Goal: Information Seeking & Learning: Check status

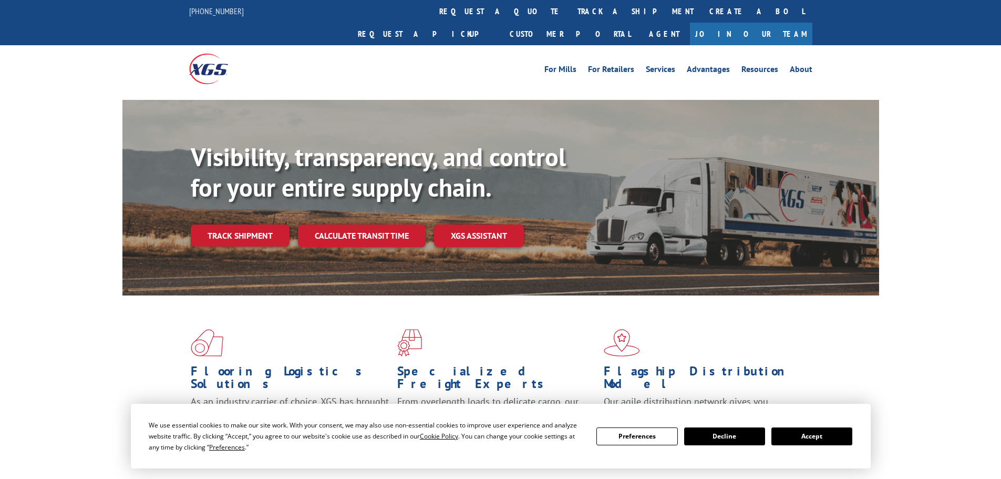
click at [808, 437] on button "Accept" at bounding box center [812, 436] width 81 height 18
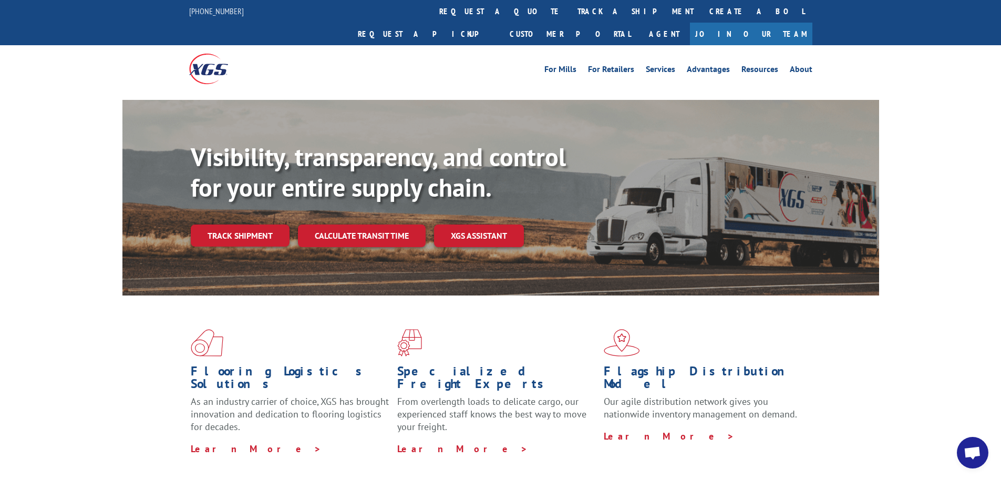
click at [570, 18] on link "track a shipment" at bounding box center [636, 11] width 132 height 23
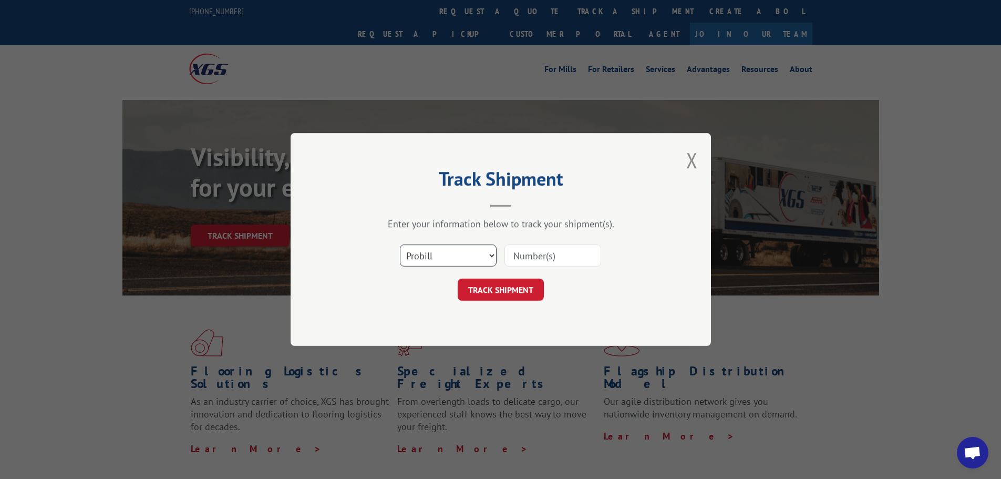
click at [470, 261] on select "Select category... Probill BOL PO" at bounding box center [448, 255] width 97 height 22
select select "po"
click at [400, 244] on select "Select category... Probill BOL PO" at bounding box center [448, 255] width 97 height 22
click at [571, 247] on input at bounding box center [553, 255] width 97 height 22
paste input "17523273"
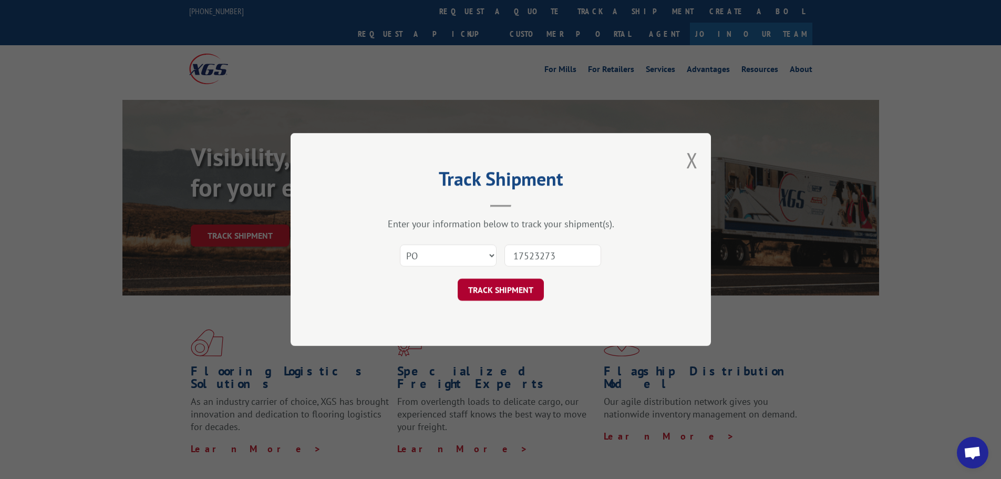
type input "17523273"
click at [496, 289] on button "TRACK SHIPMENT" at bounding box center [501, 290] width 86 height 22
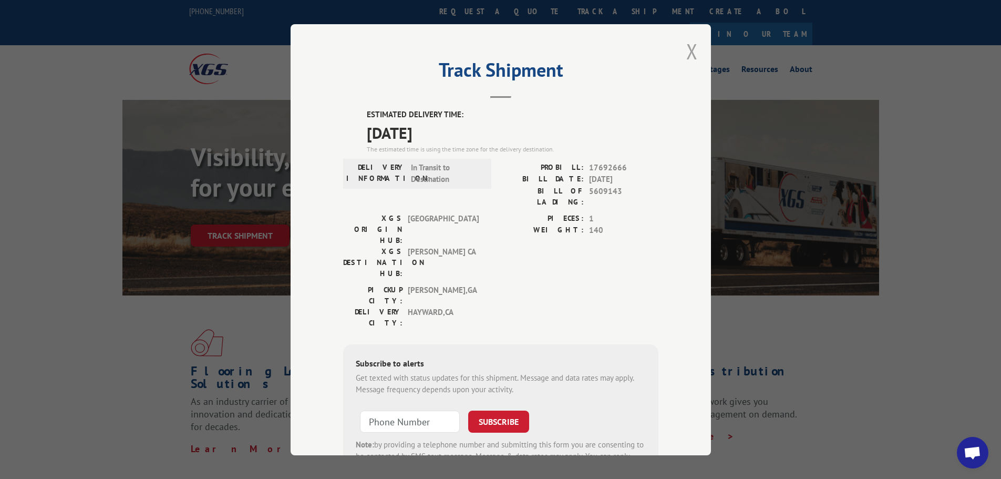
click at [686, 52] on button "Close modal" at bounding box center [692, 51] width 12 height 28
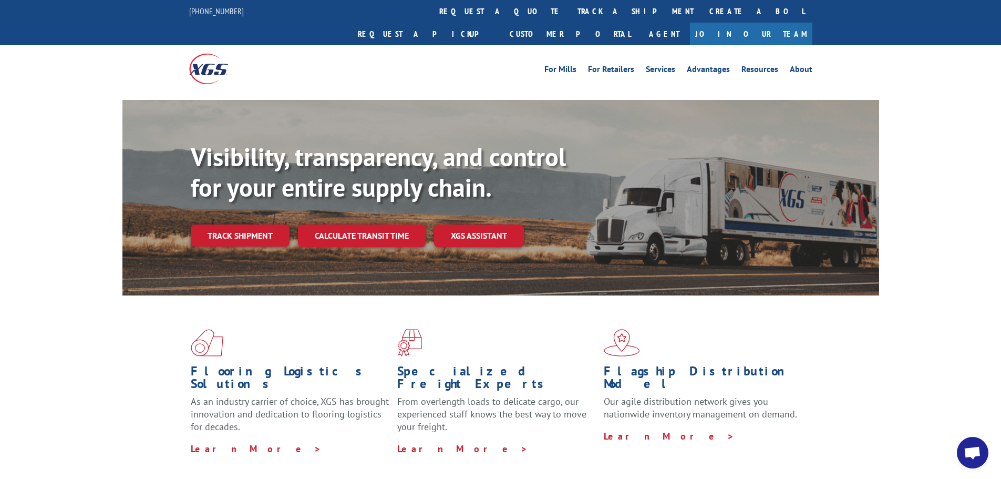
click at [570, 15] on link "track a shipment" at bounding box center [636, 11] width 132 height 23
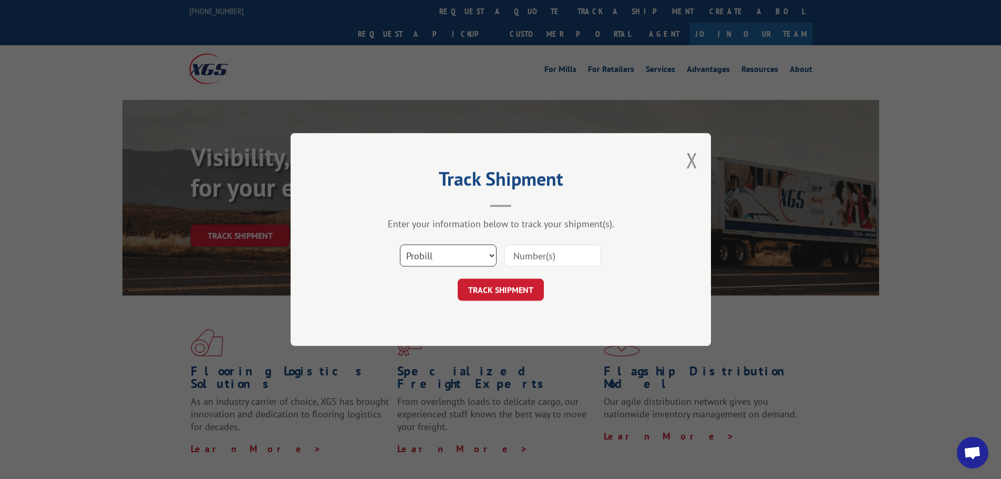
click at [423, 257] on select "Select category... Probill BOL PO" at bounding box center [448, 255] width 97 height 22
select select "po"
click at [400, 244] on select "Select category... Probill BOL PO" at bounding box center [448, 255] width 97 height 22
click at [525, 253] on input at bounding box center [553, 255] width 97 height 22
paste input "17523254"
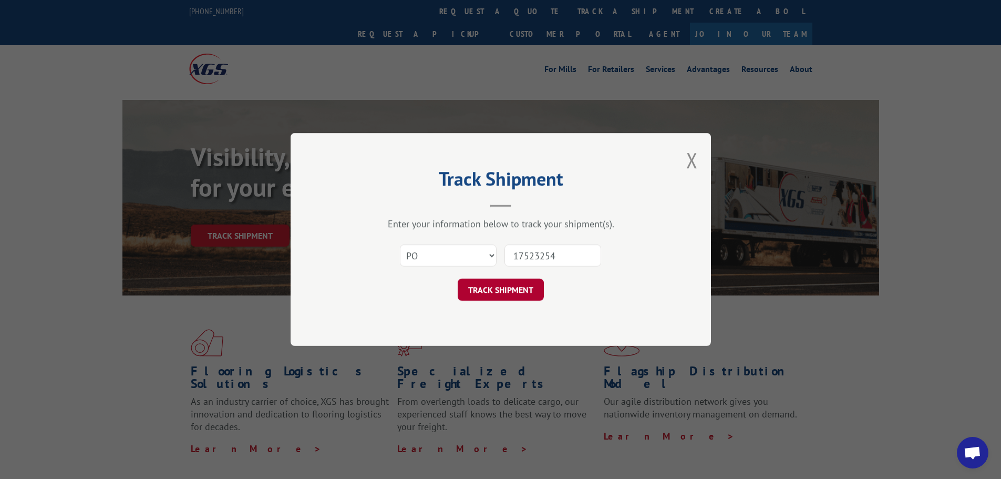
type input "17523254"
click at [521, 293] on button "TRACK SHIPMENT" at bounding box center [501, 290] width 86 height 22
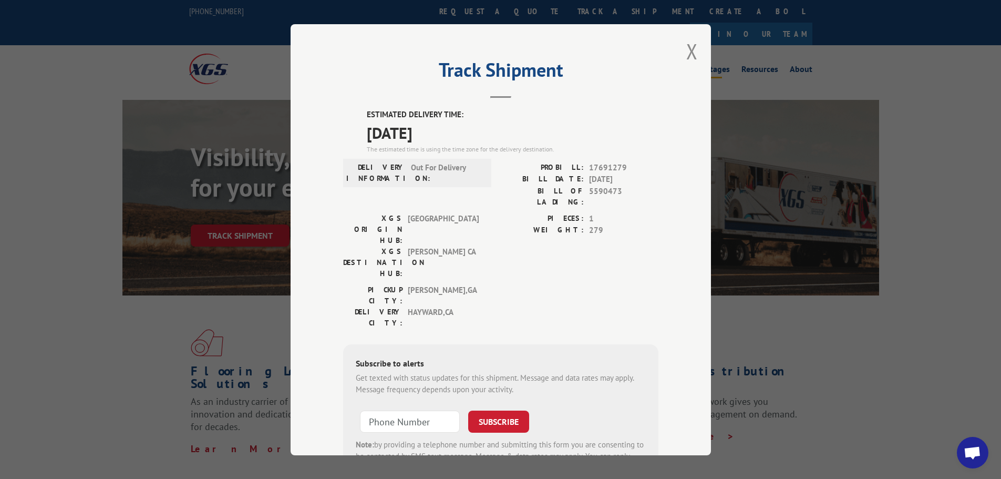
click at [691, 50] on button "Close modal" at bounding box center [692, 51] width 12 height 28
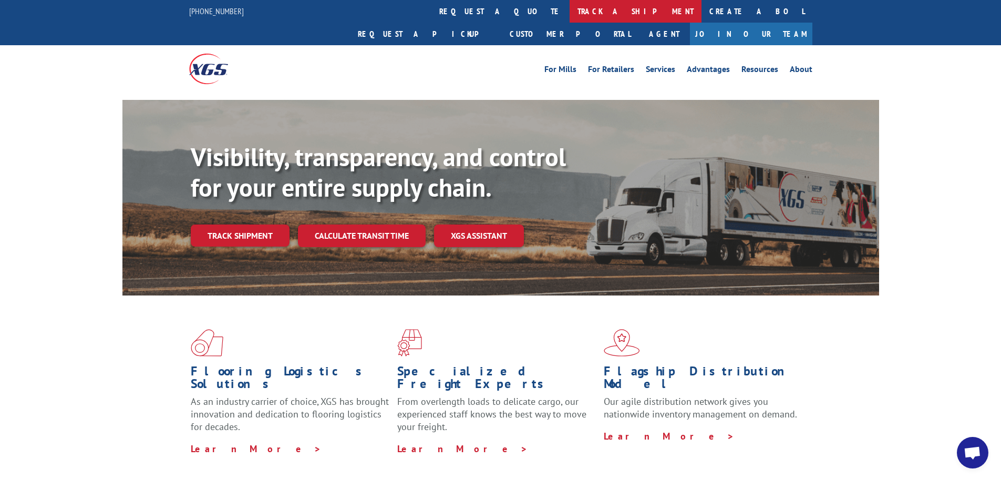
click at [570, 15] on link "track a shipment" at bounding box center [636, 11] width 132 height 23
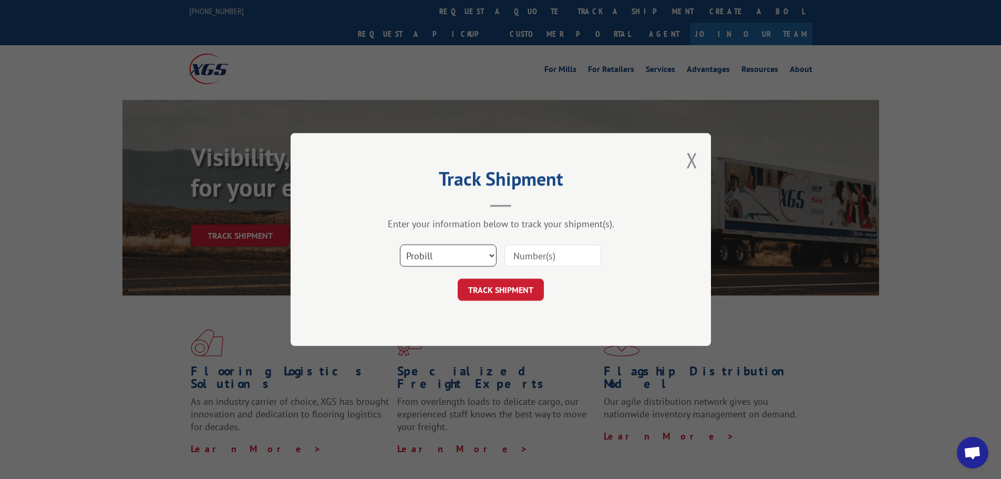
click at [452, 253] on select "Select category... Probill BOL PO" at bounding box center [448, 255] width 97 height 22
select select "po"
click at [400, 244] on select "Select category... Probill BOL PO" at bounding box center [448, 255] width 97 height 22
click at [560, 255] on input at bounding box center [553, 255] width 97 height 22
paste input "17523273"
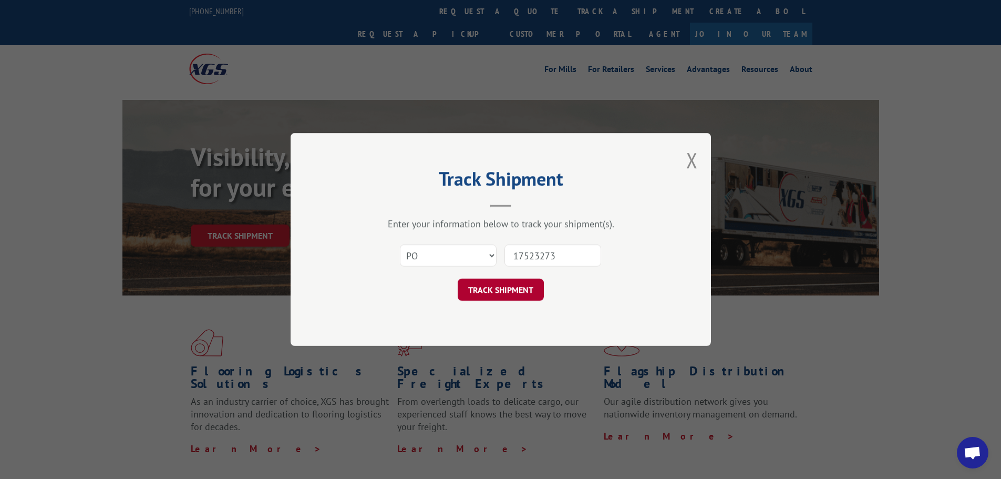
type input "17523273"
click at [510, 292] on button "TRACK SHIPMENT" at bounding box center [501, 290] width 86 height 22
